Goal: Information Seeking & Learning: Learn about a topic

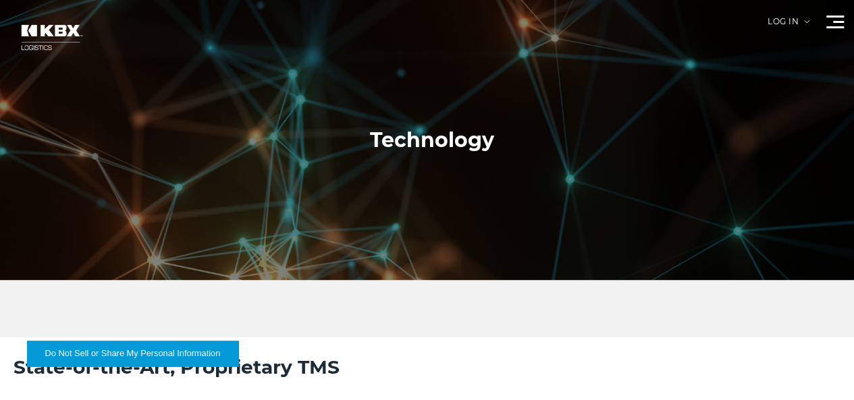
click at [0, 0] on ul "About Us Careers Contact Us" at bounding box center [0, 0] width 0 height 0
click at [0, 0] on link "About Us" at bounding box center [0, 0] width 0 height 0
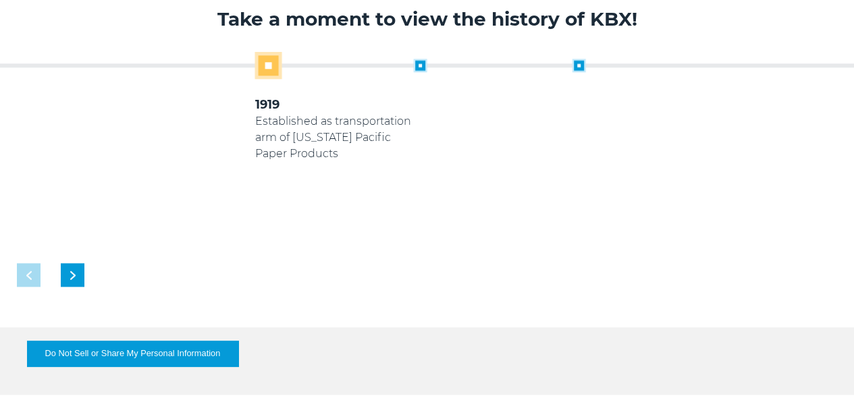
scroll to position [632, 0]
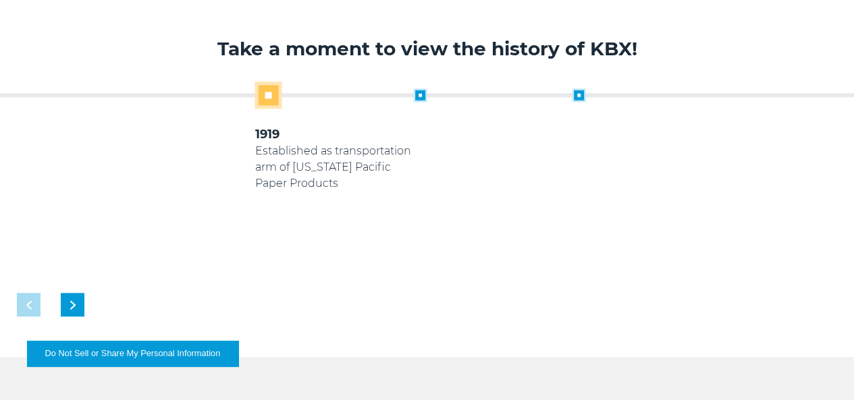
click at [731, 224] on div "2010 Koch Rail & Koch International Logistics arms begin supporting Georgia Pac…" at bounding box center [651, 156] width 159 height 136
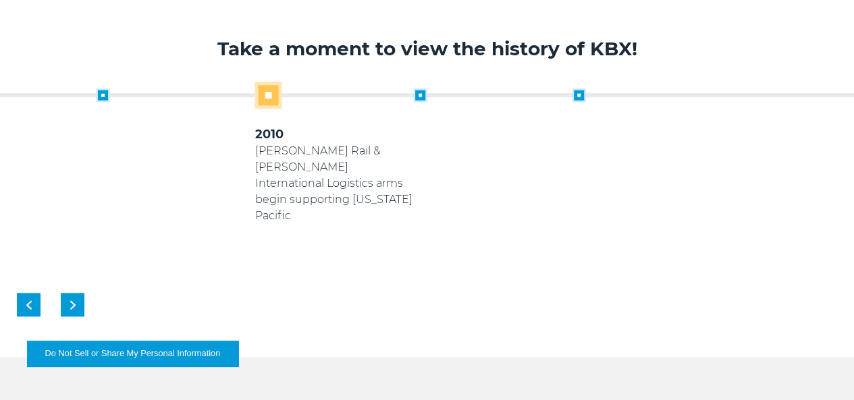
click at [758, 265] on div "1919 Established as transportation arm of Georgia Pacific Paper Products 2005 K…" at bounding box center [348, 180] width 820 height 184
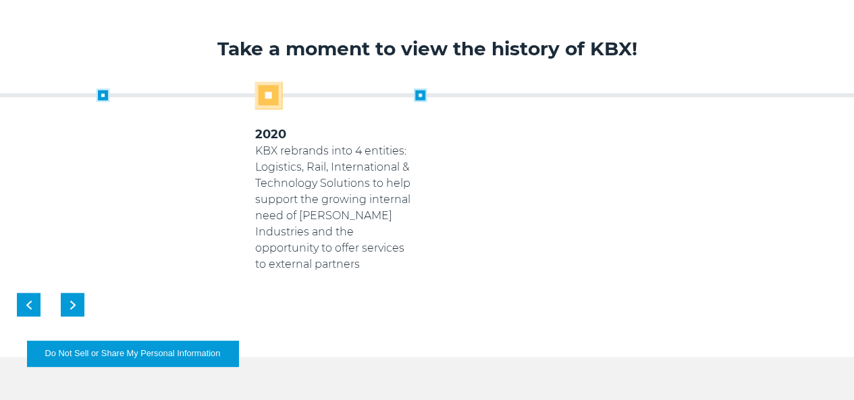
click at [765, 265] on div "1919 Established as transportation arm of Georgia Pacific Paper Products 2005 K…" at bounding box center [427, 177] width 820 height 191
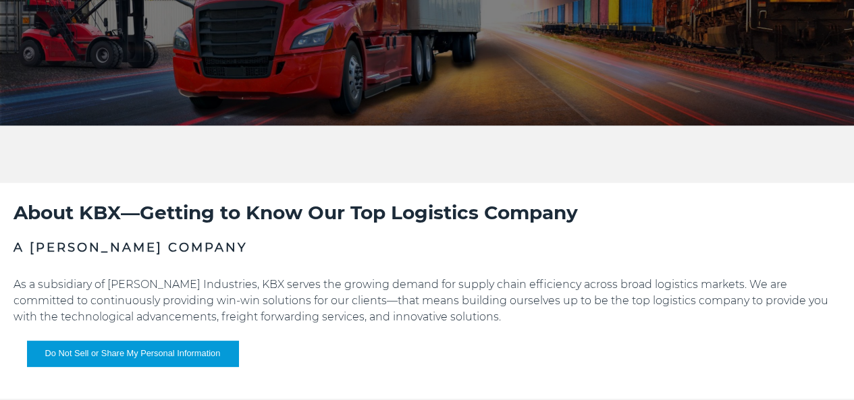
scroll to position [0, 0]
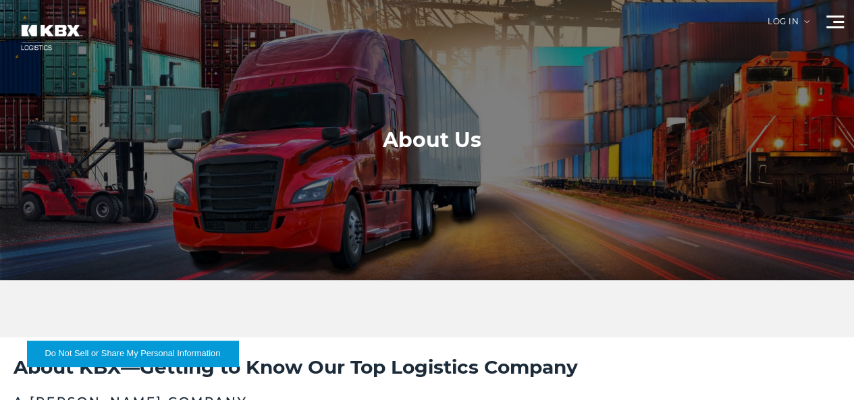
click at [0, 0] on link "Technology" at bounding box center [0, 0] width 0 height 0
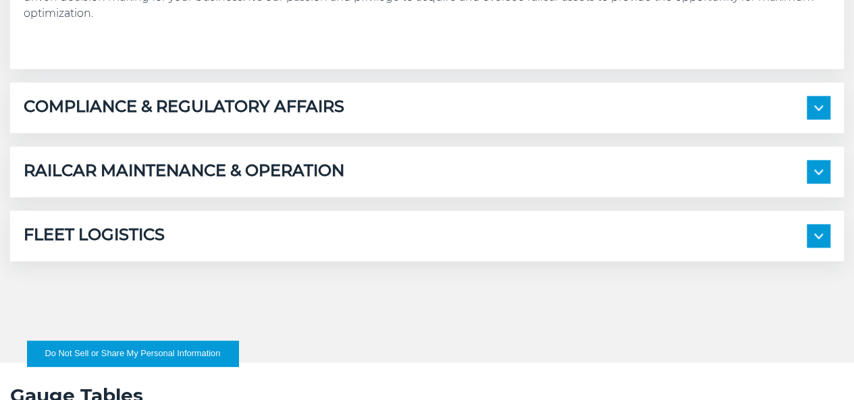
scroll to position [945, 0]
